Goal: Transaction & Acquisition: Obtain resource

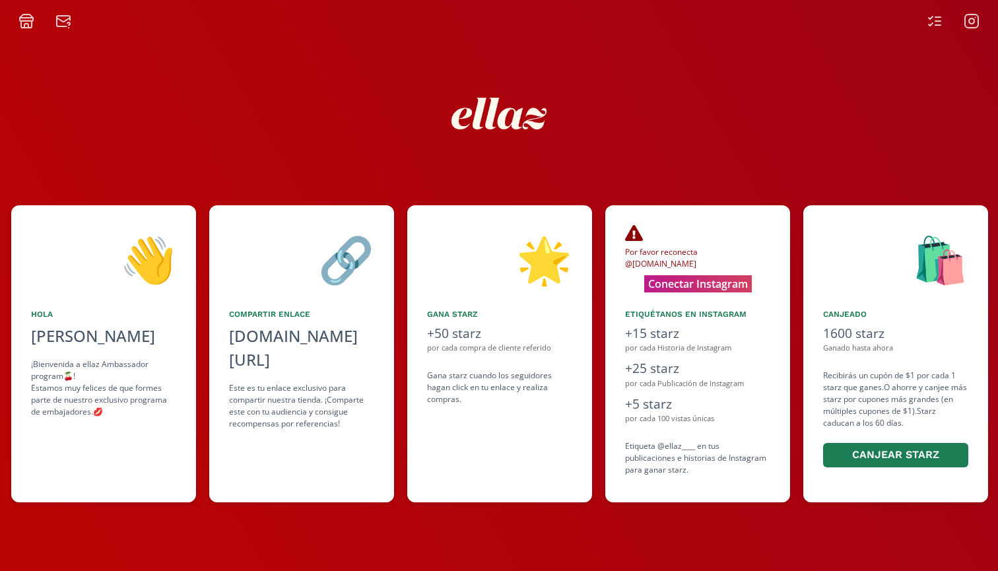
scroll to position [0, 396]
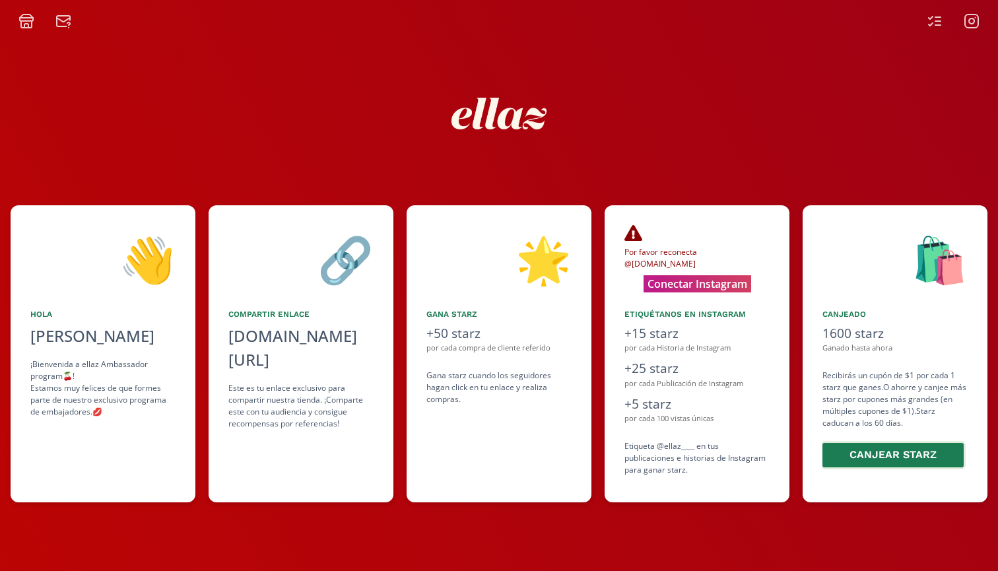
click at [899, 457] on button "Canjear starz" at bounding box center [893, 455] width 145 height 28
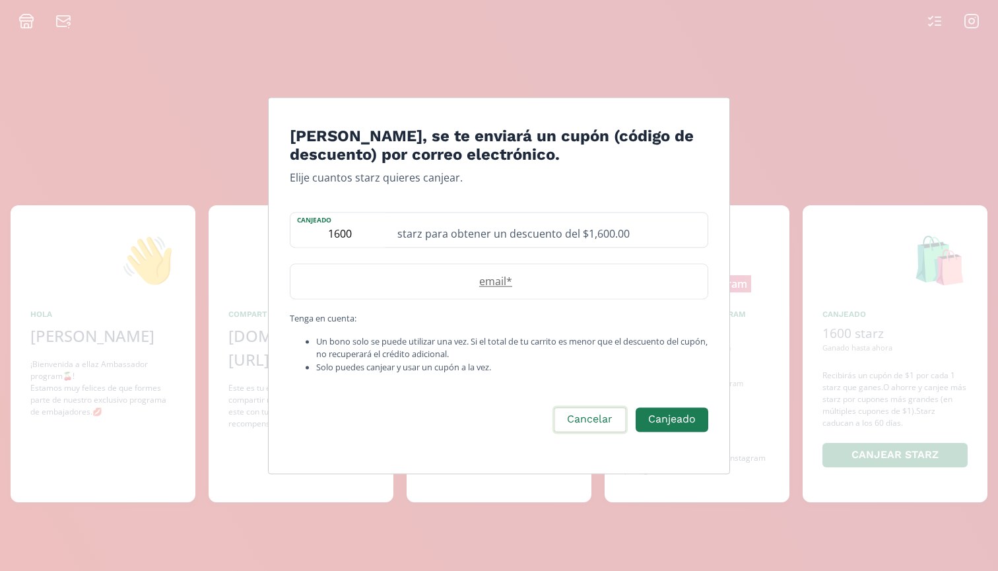
click at [580, 423] on button "Cancelar" at bounding box center [590, 419] width 75 height 28
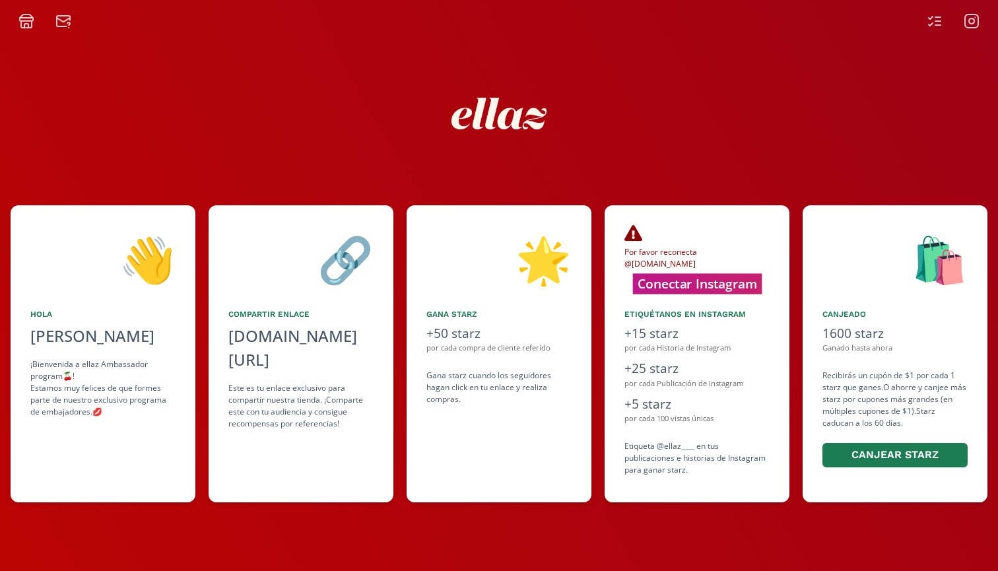
click at [664, 288] on button "Conectar Instagram" at bounding box center [697, 283] width 129 height 20
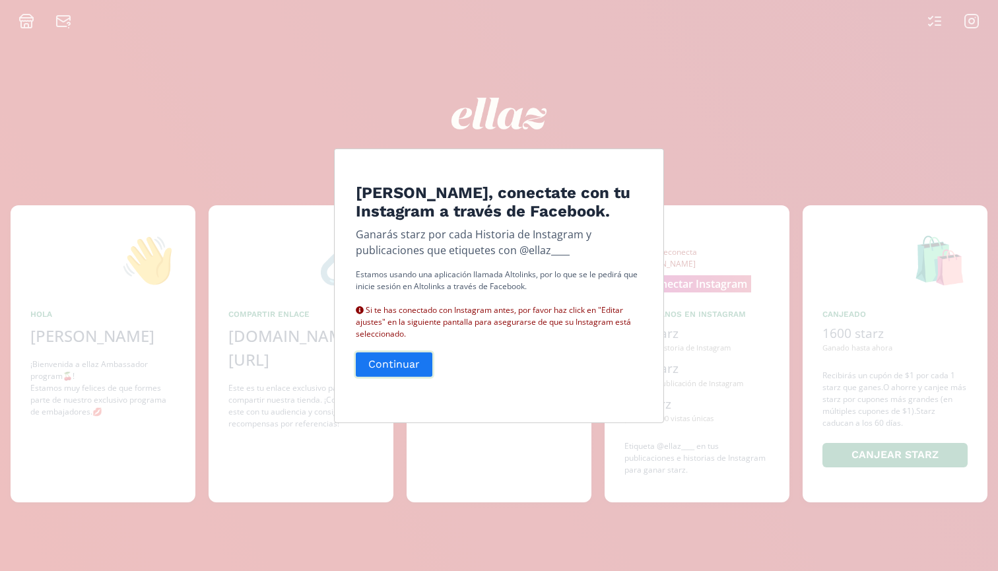
click at [398, 377] on button "Continuar" at bounding box center [394, 365] width 81 height 28
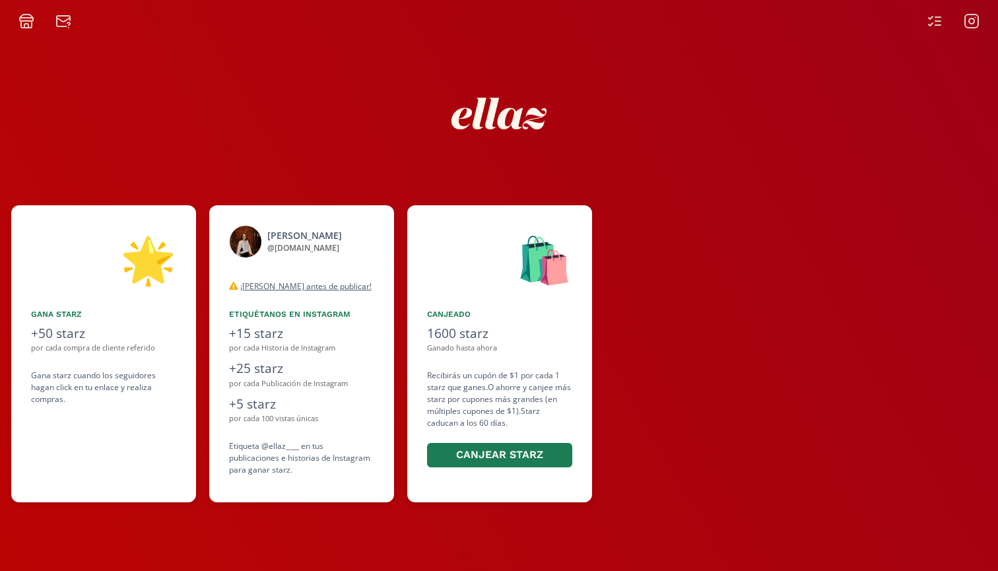
scroll to position [0, 792]
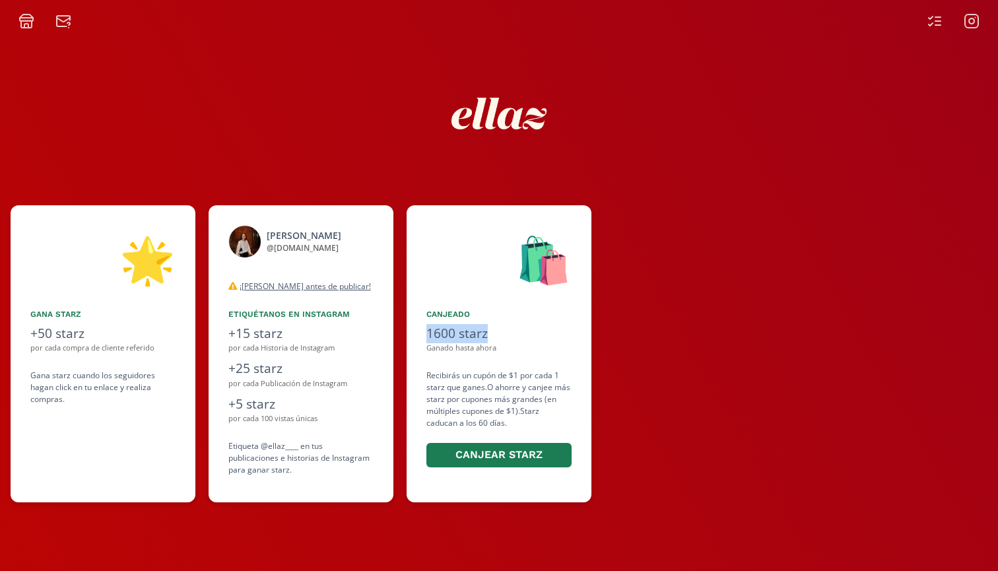
drag, startPoint x: 543, startPoint y: 335, endPoint x: 418, endPoint y: 339, distance: 124.9
click at [418, 339] on div "🛍️ Canjeado 1600 starz Ganado hasta ahora Recibirás un cupón de $1 por cada 1 s…" at bounding box center [499, 353] width 185 height 297
click at [666, 449] on div at bounding box center [808, 353] width 407 height 297
click at [474, 457] on button "Canjear starz" at bounding box center [497, 455] width 145 height 28
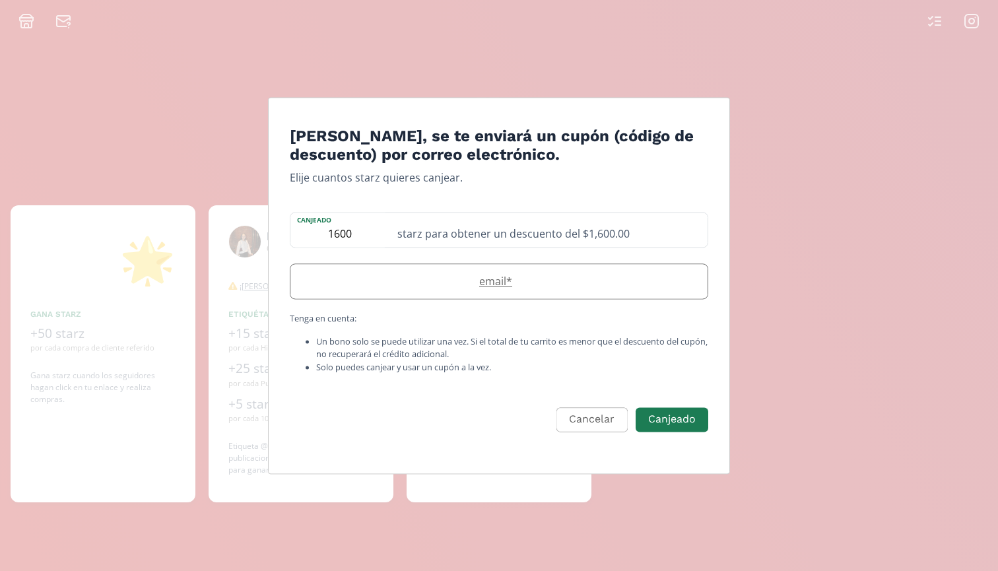
click at [479, 274] on label "email *" at bounding box center [493, 282] width 404 height 16
type input "vsanchezbretondavo@gmail.com"
click at [658, 413] on button "Canjeado" at bounding box center [672, 419] width 77 height 28
